Goal: Information Seeking & Learning: Learn about a topic

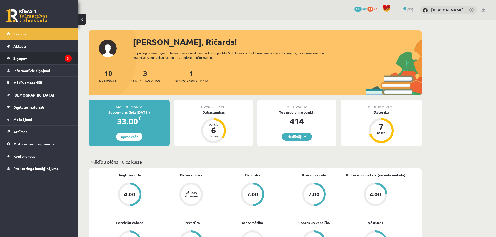
click at [27, 56] on legend "Ziņojumi 3" at bounding box center [42, 58] width 58 height 12
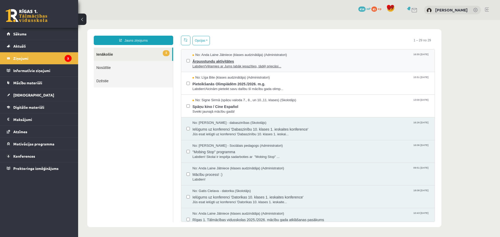
click at [209, 60] on span "Ārpusstundu aktivitātes" at bounding box center [310, 61] width 237 height 7
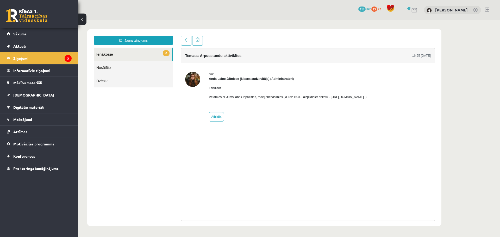
click at [348, 98] on p "Vēlamies ar Jums labāk iepazīties, tādēļ priecāsimies, ja līdz 15.09. aizpildīs…" at bounding box center [288, 97] width 158 height 5
drag, startPoint x: 383, startPoint y: 96, endPoint x: 325, endPoint y: 98, distance: 57.8
click at [325, 98] on p "Vēlamies ar Jums labāk iepazīties, tādēļ priecāsimies, ja līdz 15.09. aizpildīs…" at bounding box center [288, 97] width 158 height 5
click at [361, 100] on div "Labdien! Vēlamies ar Jums labāk iepazīties, tādēļ priecāsimies, ja līdz 15.09. …" at bounding box center [288, 94] width 158 height 27
drag, startPoint x: 382, startPoint y: 97, endPoint x: 363, endPoint y: 98, distance: 19.0
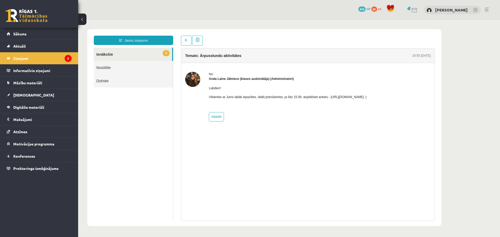
click at [363, 99] on p "Vēlamies ar Jums labāk iepazīties, tādēļ priecāsimies, ja līdz 15.09. aizpildīs…" at bounding box center [288, 97] width 158 height 5
click at [389, 103] on div "No: Anda Laine Jātniece (klases audzinātāja) (Administratori) Labdien! Vēlamies…" at bounding box center [307, 97] width 245 height 50
drag, startPoint x: 384, startPoint y: 97, endPoint x: 327, endPoint y: 98, distance: 56.7
click at [327, 98] on p "Vēlamies ar Jums labāk iepazīties, tādēļ priecāsimies, ja līdz 15.09. aizpildīs…" at bounding box center [288, 97] width 158 height 5
copy p "https://forms.gle/mVxkUEapGFxHM7hU7"
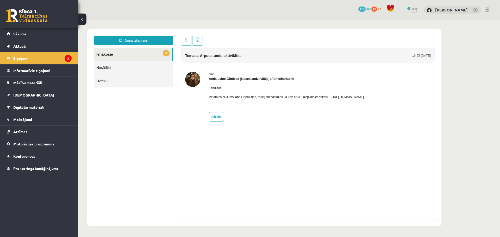
click at [51, 58] on legend "Ziņojumi 3" at bounding box center [42, 58] width 58 height 12
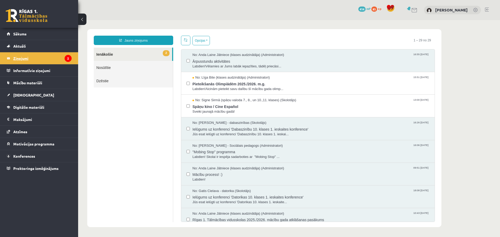
click at [51, 56] on legend "Ziņojumi 2" at bounding box center [42, 58] width 58 height 12
click at [210, 85] on span "Pieteikšanās Olimpiādēm 2025./2026. m.g." at bounding box center [310, 83] width 237 height 7
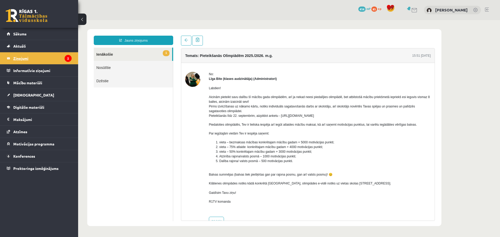
click at [56, 56] on legend "Ziņojumi 2" at bounding box center [42, 58] width 58 height 12
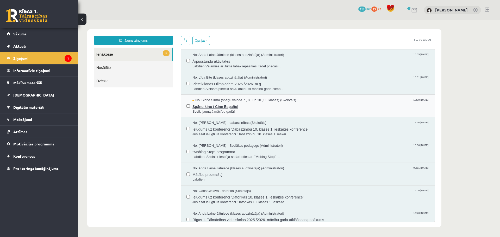
click at [222, 112] on span "Sveiki jaunajā mācību gadā!" at bounding box center [310, 111] width 237 height 5
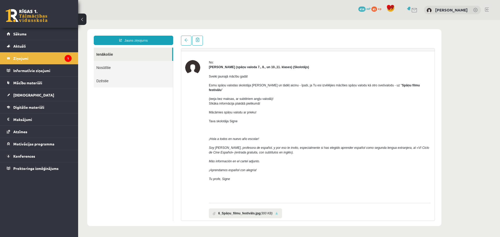
scroll to position [31, 0]
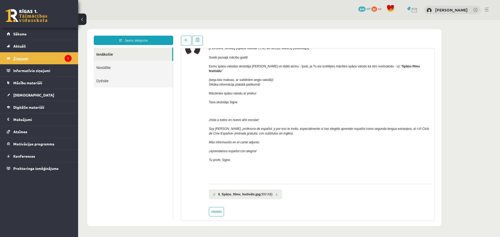
click at [27, 59] on legend "Ziņojumi 1" at bounding box center [42, 58] width 58 height 12
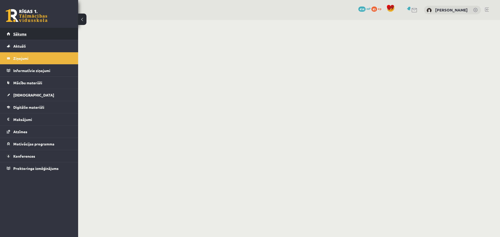
click at [27, 36] on link "Sākums" at bounding box center [39, 34] width 65 height 12
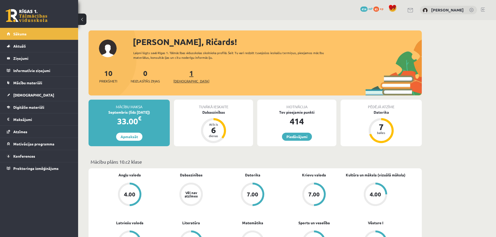
drag, startPoint x: 179, startPoint y: 78, endPoint x: 181, endPoint y: 82, distance: 3.8
click at [180, 80] on div "1 Ieskaites" at bounding box center [191, 76] width 36 height 16
click at [182, 81] on span "[DEMOGRAPHIC_DATA]" at bounding box center [191, 81] width 36 height 5
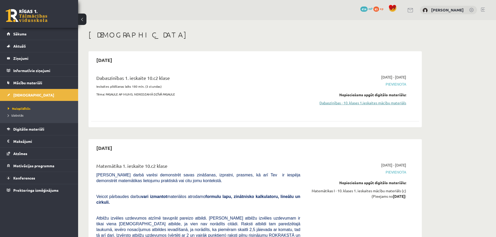
click at [351, 104] on link "Dabaszinības - 10. klases 1.ieskaites mācību materiāls" at bounding box center [357, 102] width 98 height 5
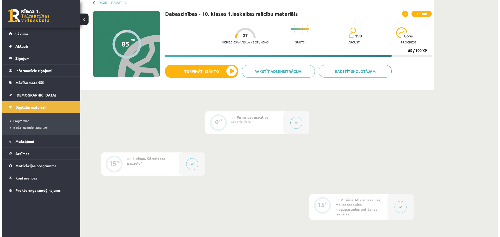
scroll to position [104, 0]
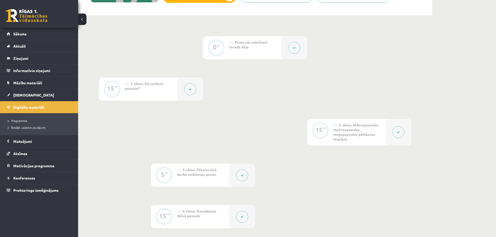
click at [190, 90] on icon at bounding box center [189, 89] width 3 height 3
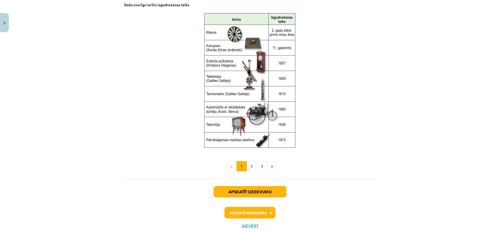
scroll to position [671, 0]
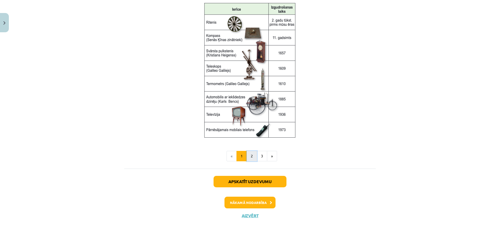
click at [252, 156] on button "2" at bounding box center [251, 156] width 10 height 10
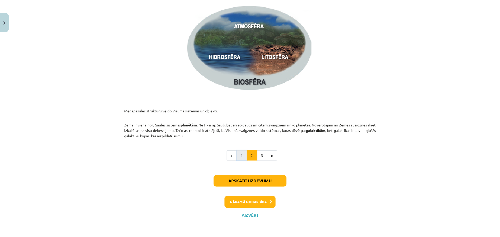
click at [241, 154] on button "1" at bounding box center [241, 155] width 10 height 10
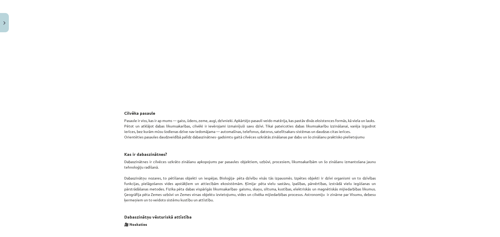
scroll to position [224, 0]
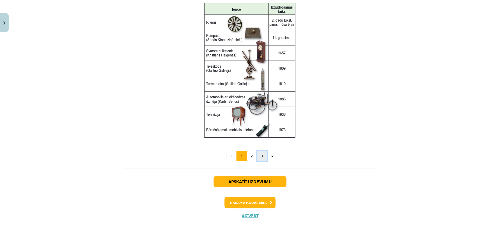
click at [263, 158] on button "3" at bounding box center [262, 156] width 10 height 10
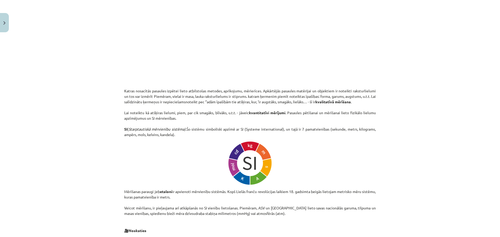
scroll to position [93, 0]
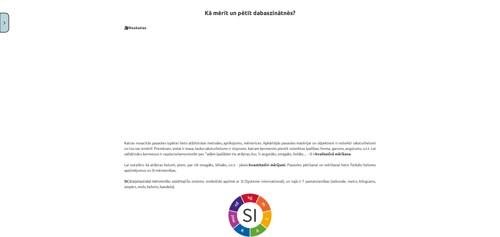
click at [4, 24] on img "Close" at bounding box center [4, 22] width 2 height 3
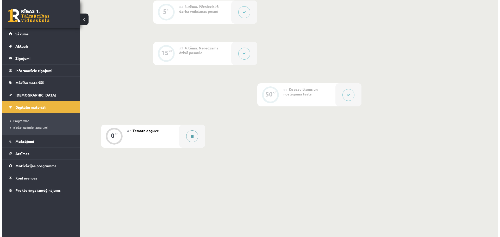
scroll to position [269, 0]
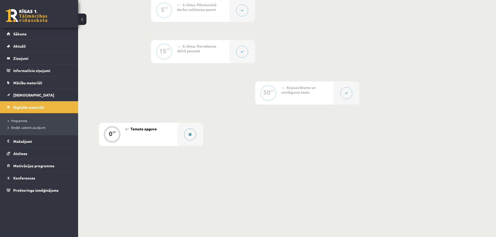
click at [191, 136] on button at bounding box center [190, 135] width 12 height 12
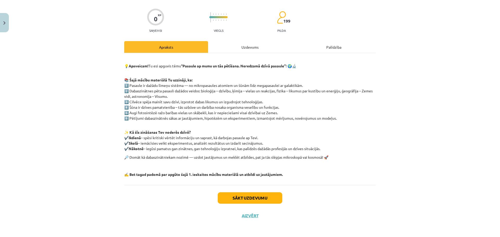
scroll to position [36, 0]
